Goal: Task Accomplishment & Management: Use online tool/utility

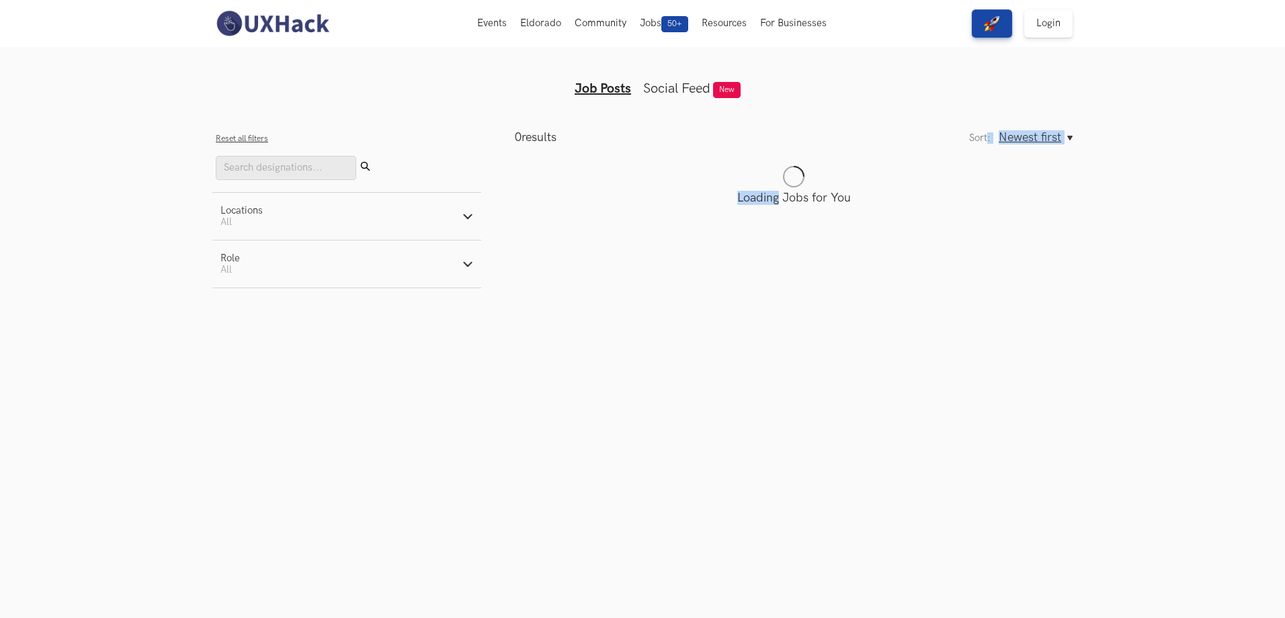
click at [991, 136] on main "0 results Sort: Newest first Oldest first Newest first Sort: Newest first Oldes…" at bounding box center [777, 209] width 592 height 158
click at [991, 136] on div "Sort: Newest first Oldest first Newest first Sort: Newest first Oldest first" at bounding box center [1021, 137] width 104 height 14
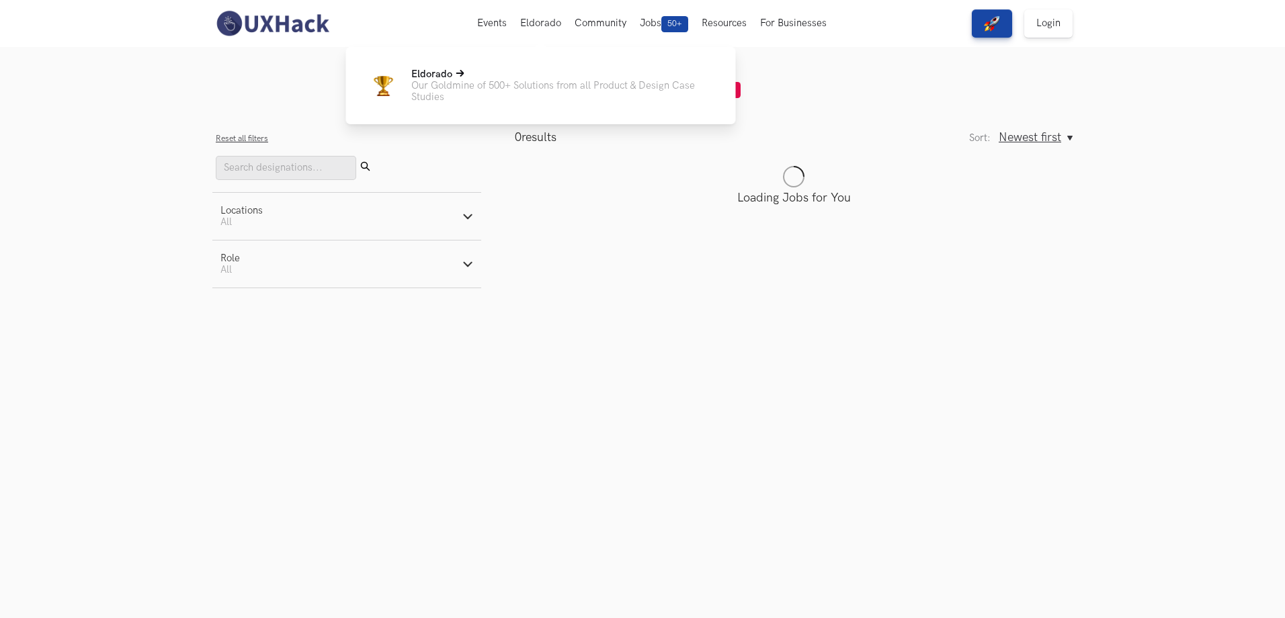
click at [529, 83] on p "Our Goldmine of 500+ Solutions from all Product & Design Case Studies" at bounding box center [562, 91] width 303 height 23
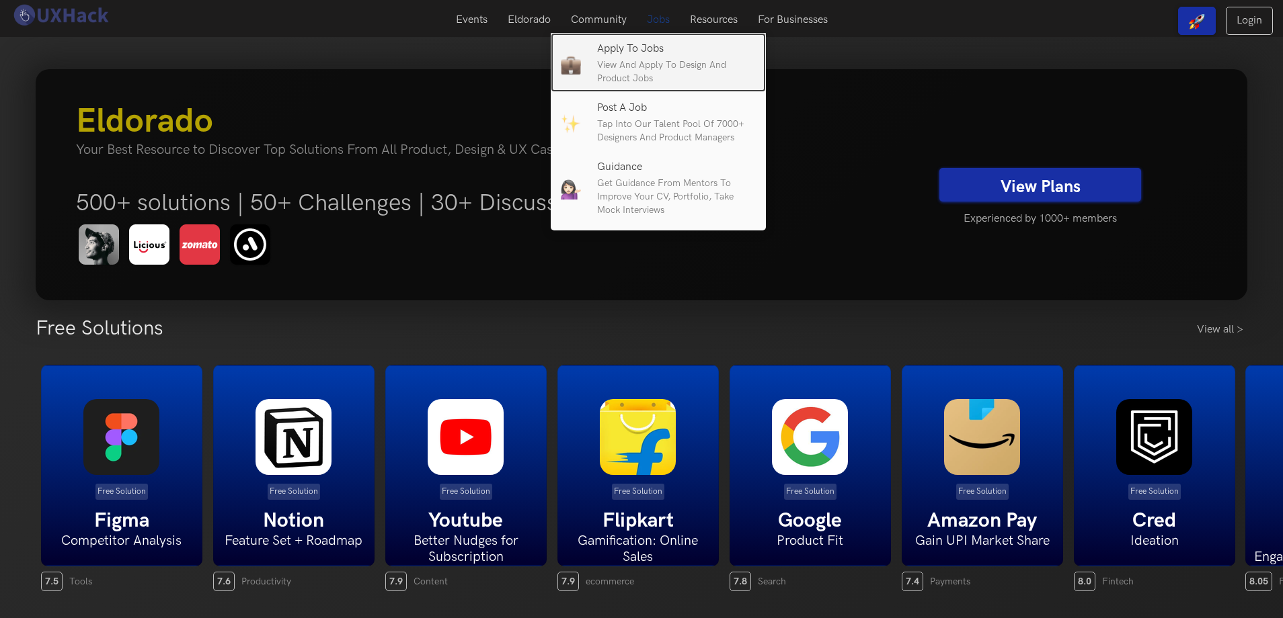
click at [660, 73] on p "View and apply to design and product jobs" at bounding box center [676, 71] width 159 height 27
click at [624, 65] on p "View and apply to design and product jobs" at bounding box center [676, 71] width 159 height 27
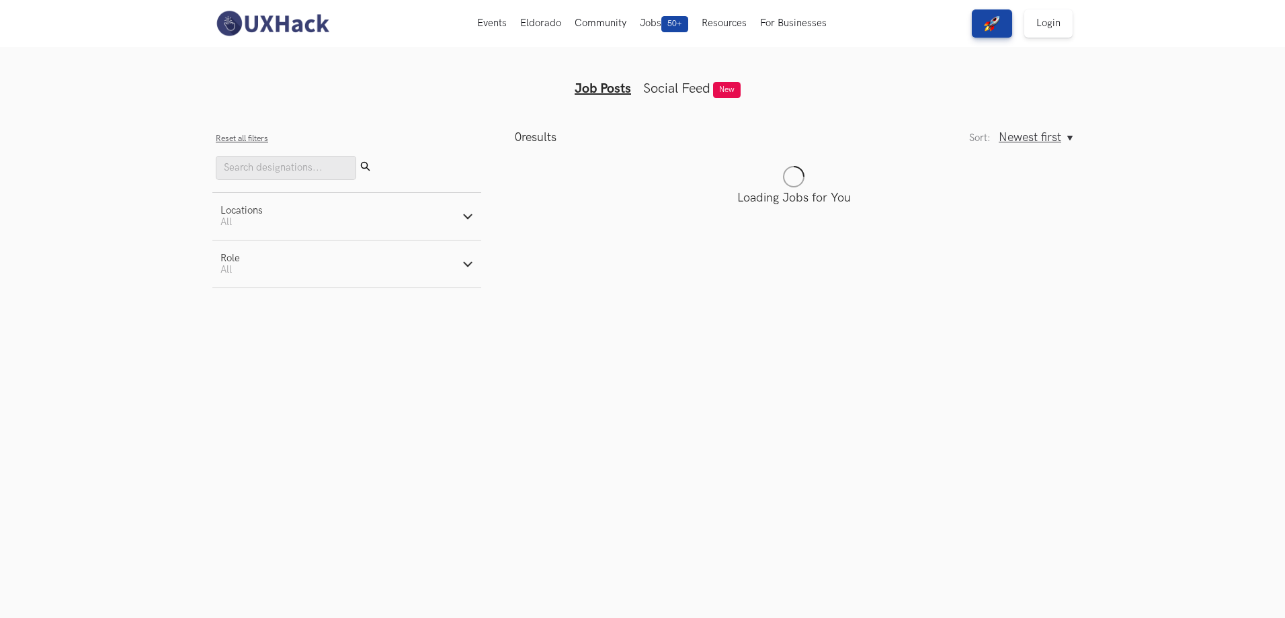
click at [801, 194] on p "Loading Jobs for You" at bounding box center [794, 198] width 558 height 14
drag, startPoint x: 801, startPoint y: 194, endPoint x: 943, endPoint y: 240, distance: 148.6
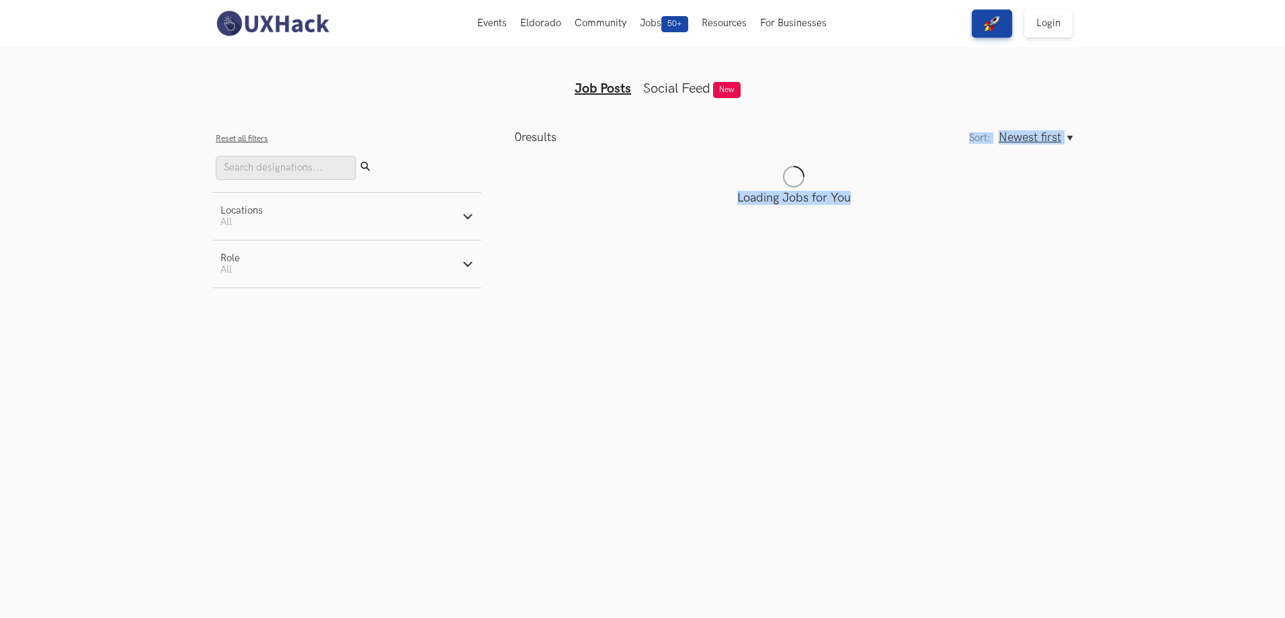
click at [943, 240] on main "0 results Sort: Newest first Oldest first Newest first Sort: Newest first Oldes…" at bounding box center [777, 209] width 592 height 158
click at [478, 221] on button "Locations Active filters: All" at bounding box center [346, 216] width 269 height 47
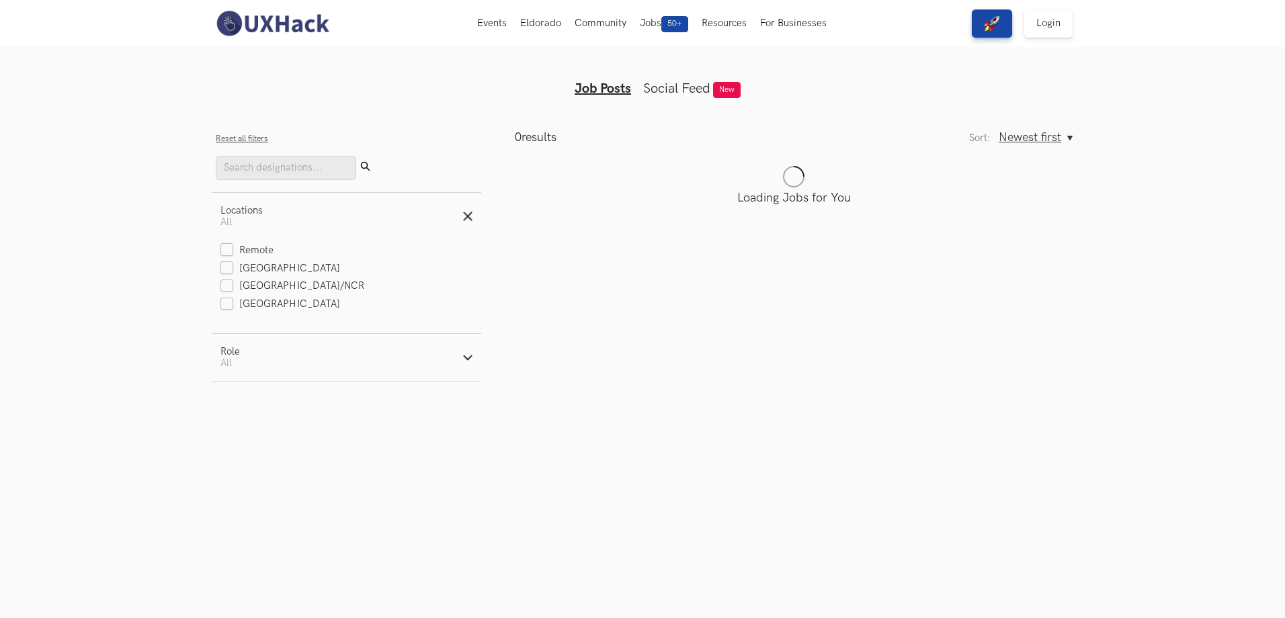
click at [430, 358] on button "Role Active filters: All" at bounding box center [346, 357] width 269 height 47
click at [268, 409] on label "Product" at bounding box center [247, 410] width 53 height 14
click at [233, 409] on input "Product" at bounding box center [227, 410] width 13 height 13
radio input "true"
